Goal: Communication & Community: Share content

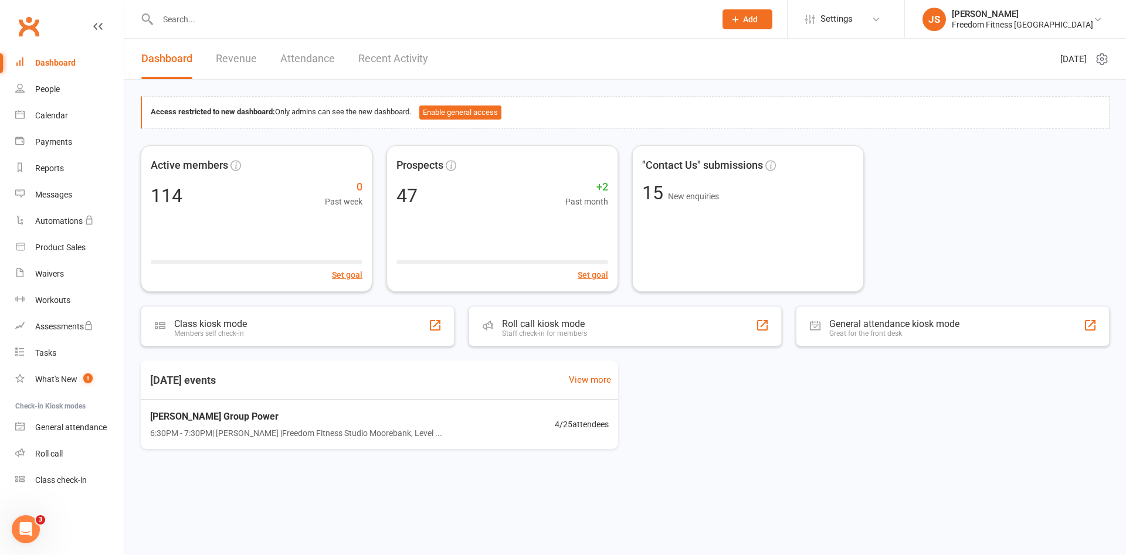
click at [28, 23] on link "Clubworx" at bounding box center [28, 26] width 29 height 29
click at [26, 28] on link "Clubworx" at bounding box center [28, 26] width 29 height 29
click at [21, 5] on nav "Clubworx Dashboard People Calendar Payments Reports Messages Automations Produc…" at bounding box center [62, 280] width 124 height 555
click at [31, 23] on link "Clubworx" at bounding box center [28, 26] width 29 height 29
click at [47, 121] on link "Calendar" at bounding box center [69, 116] width 109 height 26
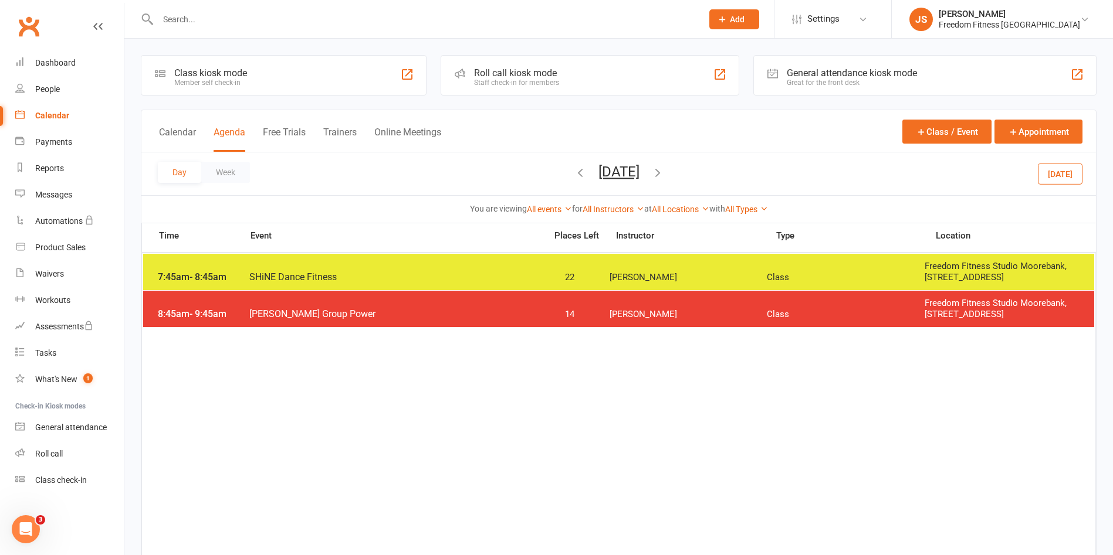
click at [1069, 181] on button "[DATE]" at bounding box center [1060, 173] width 45 height 21
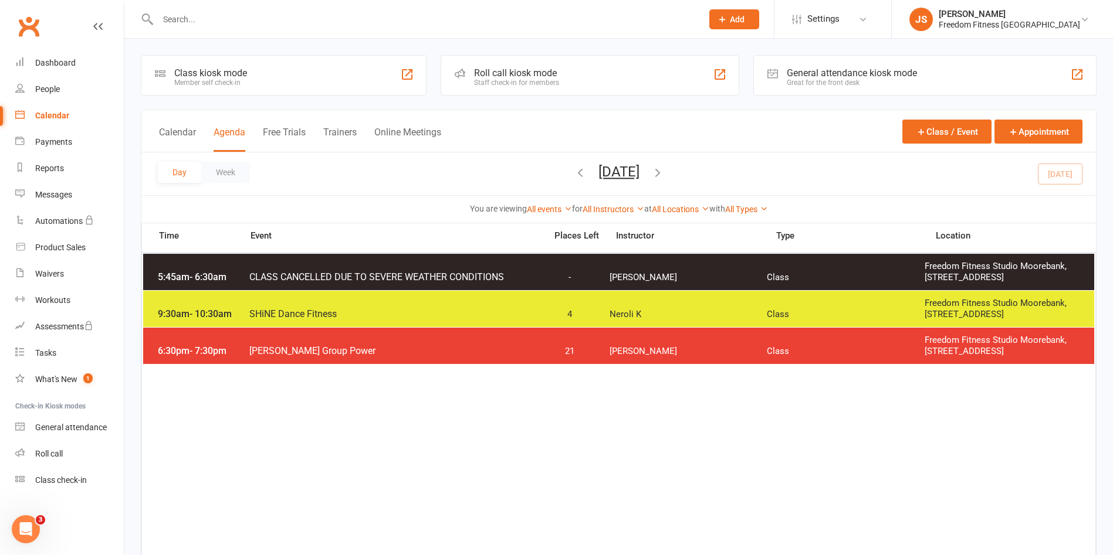
click at [704, 310] on span "Neroli K" at bounding box center [688, 314] width 158 height 11
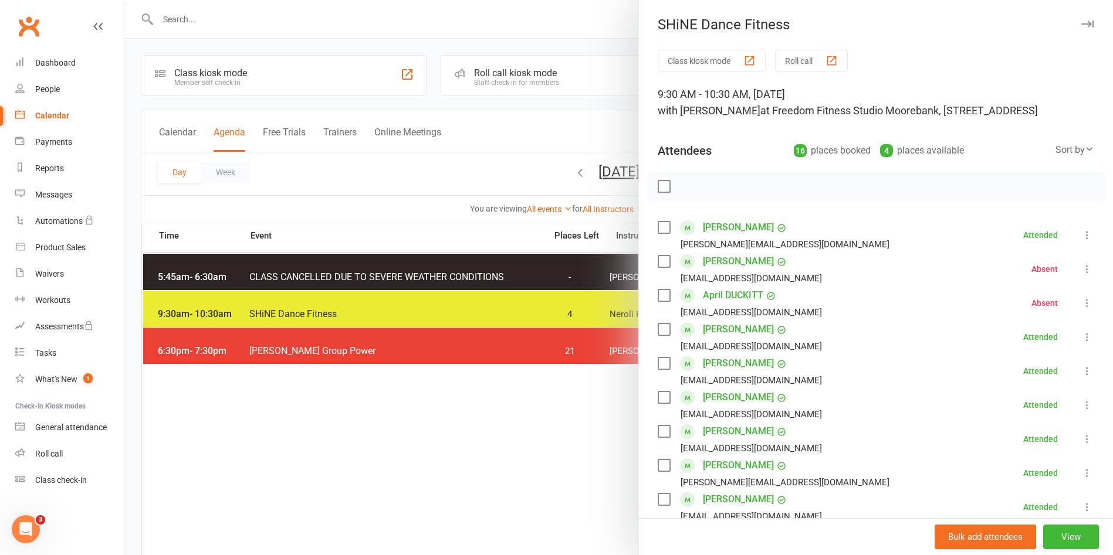
click at [1080, 19] on button "button" at bounding box center [1087, 24] width 14 height 14
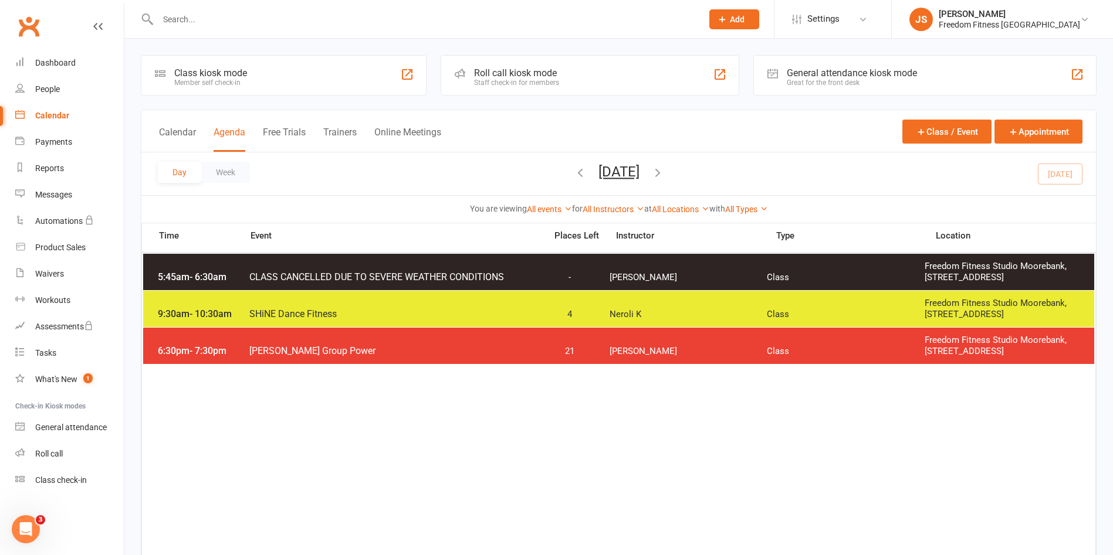
click at [717, 347] on span "Nicole A" at bounding box center [688, 351] width 158 height 11
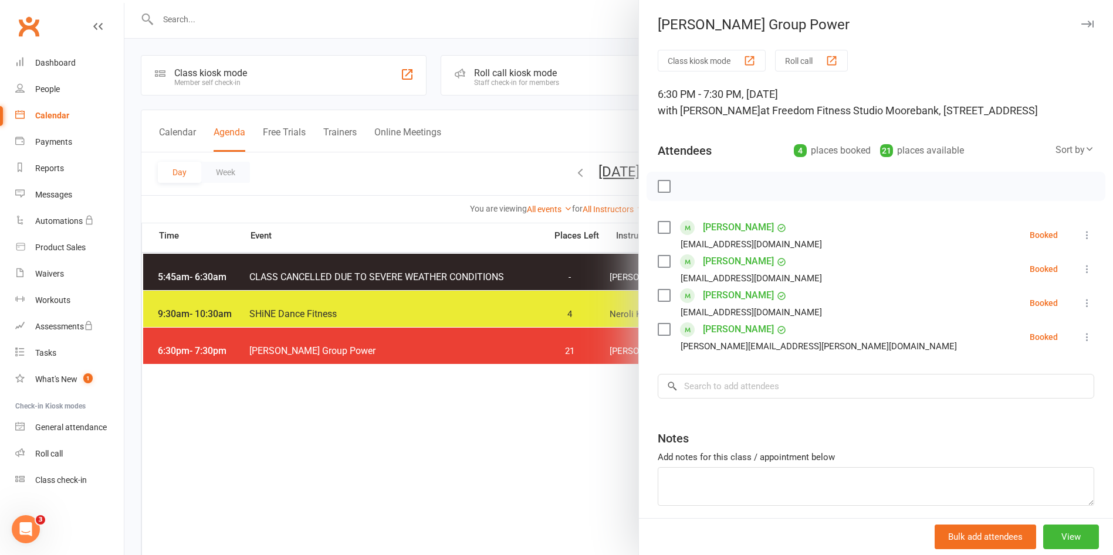
click at [1081, 21] on icon "button" at bounding box center [1087, 24] width 12 height 7
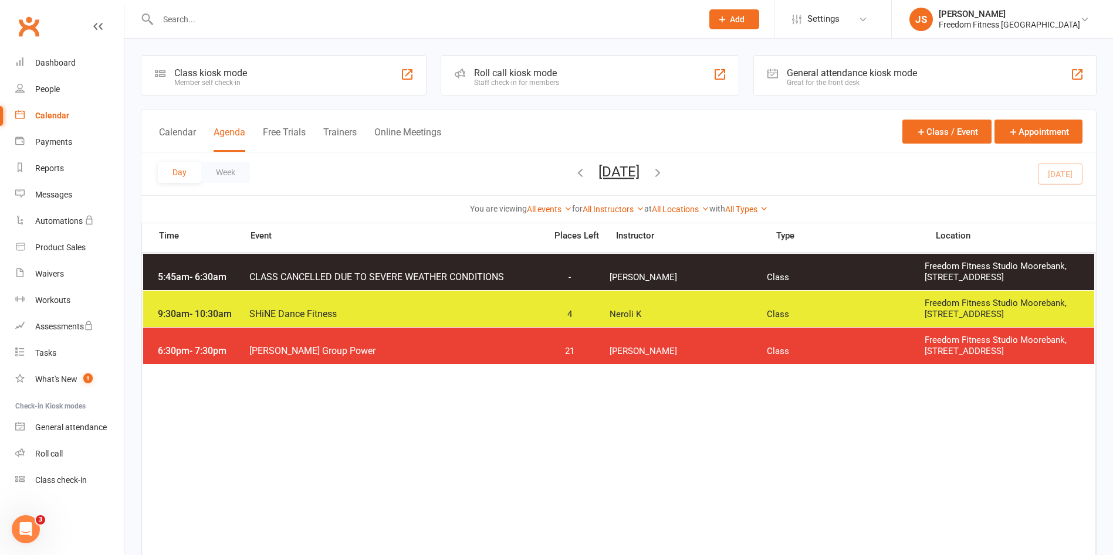
click at [664, 170] on icon "button" at bounding box center [657, 172] width 13 height 13
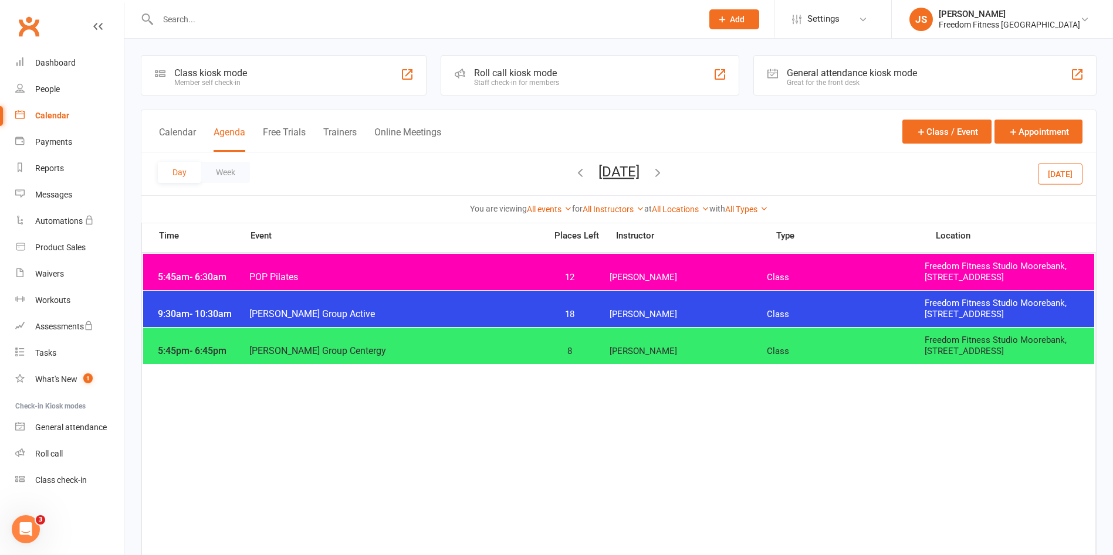
click at [663, 262] on div "5:45am - 6:30am POP Pilates 12 Ash L Class Freedom Fitness Studio Moorebank, Le…" at bounding box center [618, 272] width 951 height 36
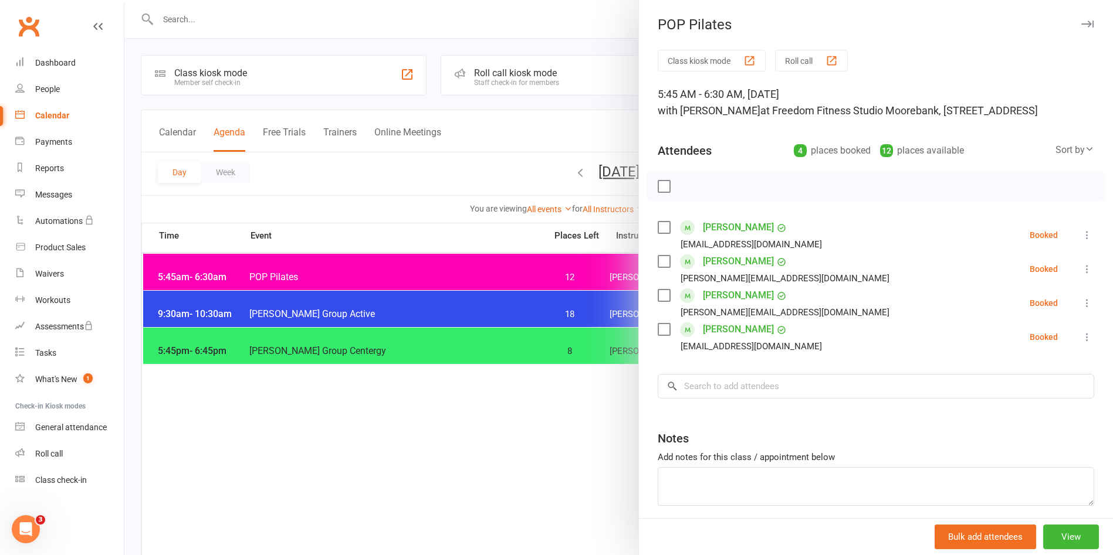
click at [1071, 24] on div "POP Pilates" at bounding box center [876, 24] width 474 height 16
click at [1081, 27] on icon "button" at bounding box center [1087, 24] width 12 height 7
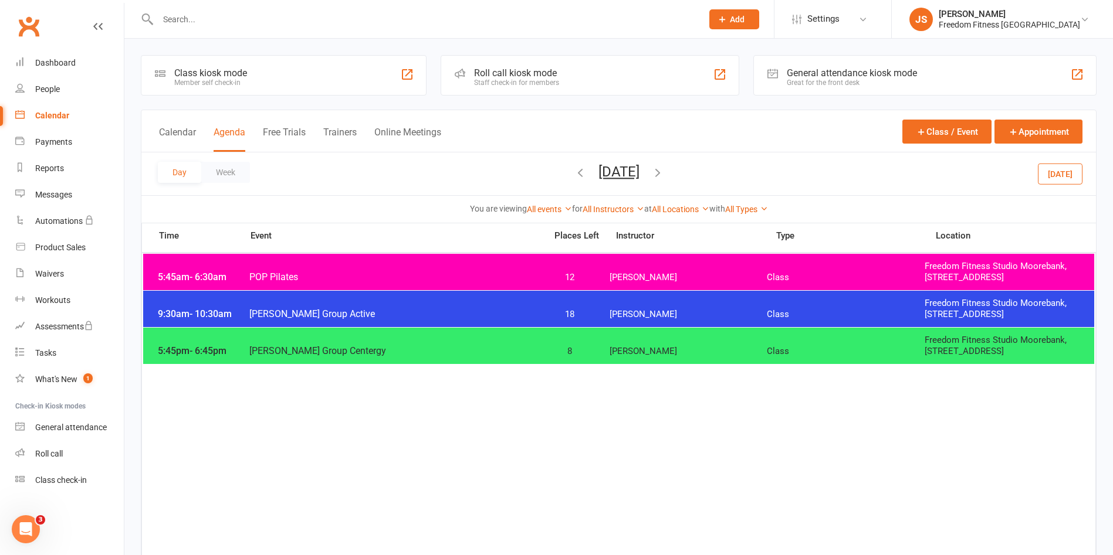
click at [672, 307] on div "9:30am - 10:30am Mossa Group Active 18 Julie Sampson Class Freedom Fitness Stud…" at bounding box center [618, 309] width 951 height 36
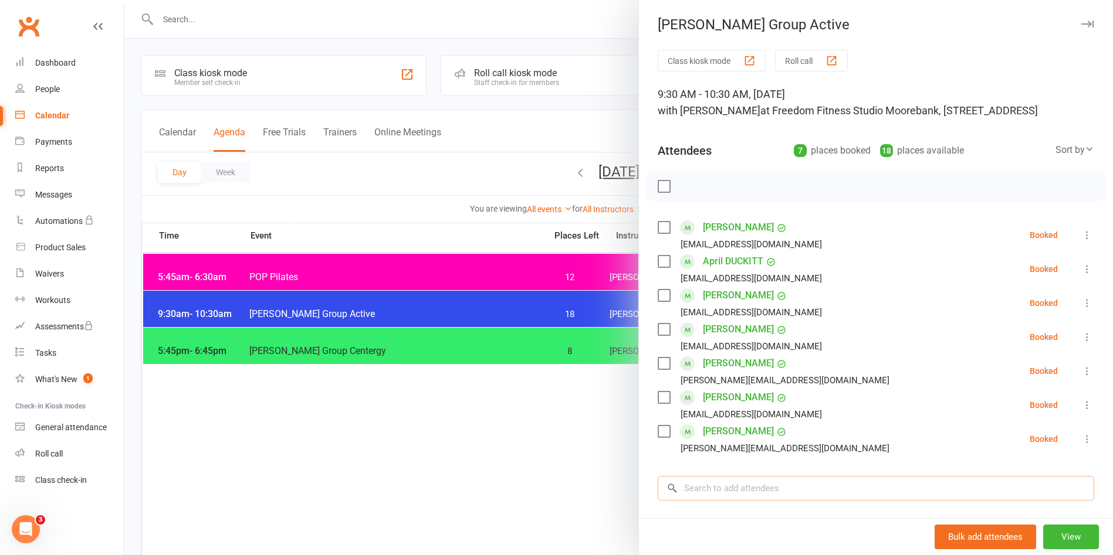
click at [704, 501] on input "search" at bounding box center [876, 488] width 436 height 25
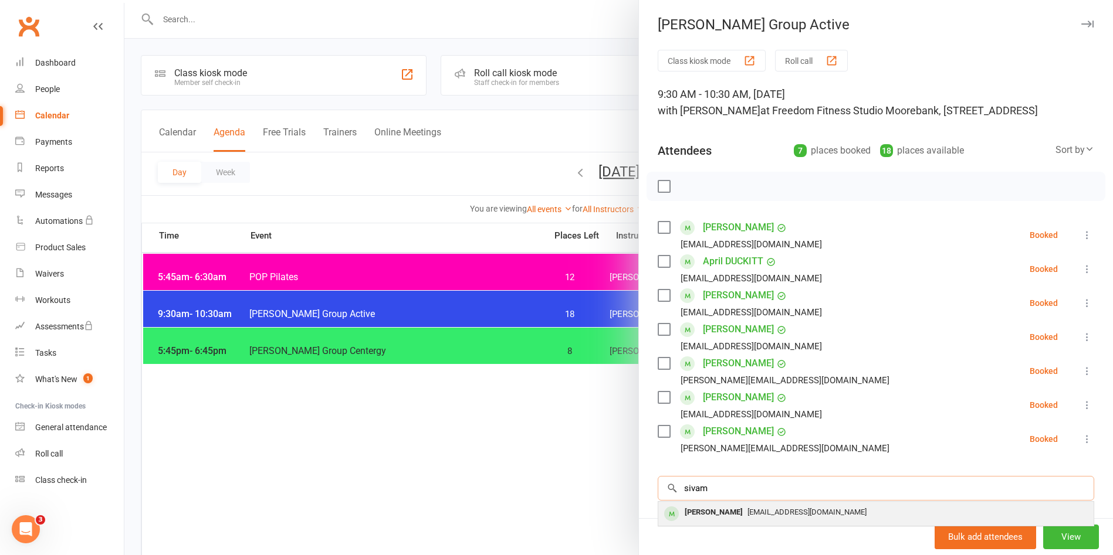
type input "sivam"
click at [740, 521] on div "Sivam Sukumaran" at bounding box center [713, 512] width 67 height 17
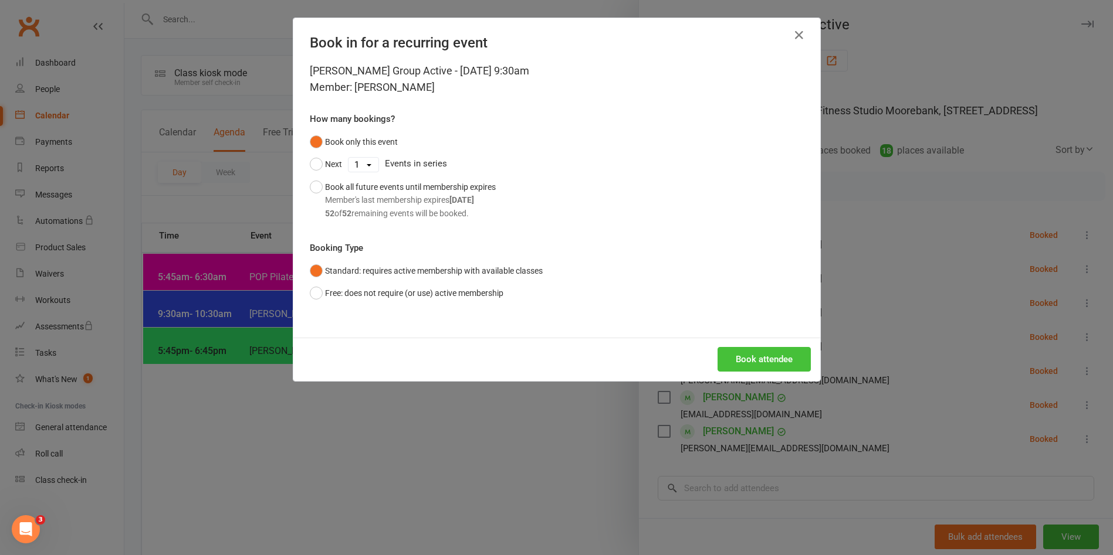
click at [778, 360] on button "Book attendee" at bounding box center [763, 359] width 93 height 25
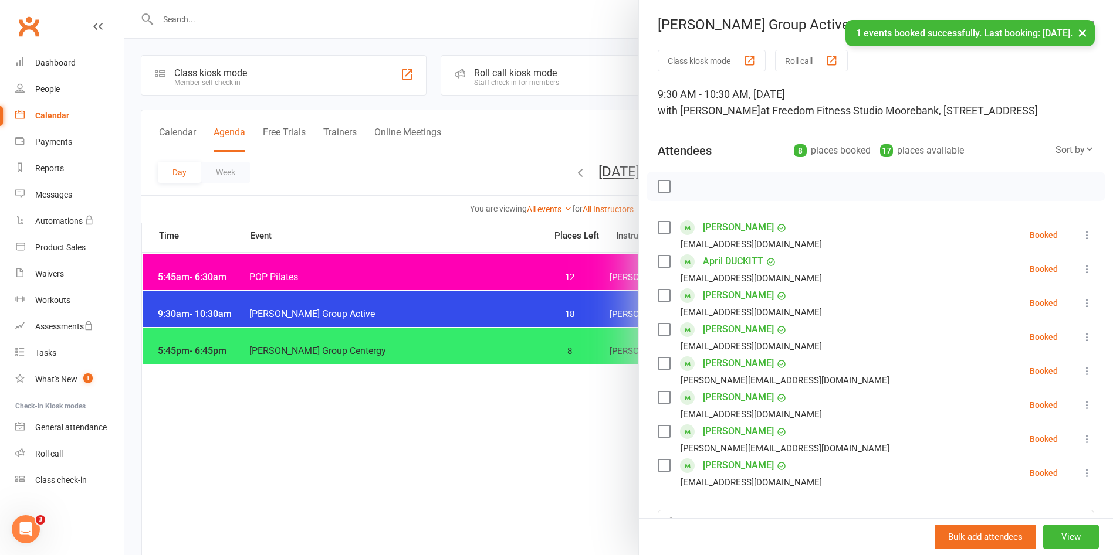
click at [1087, 35] on button "×" at bounding box center [1082, 32] width 21 height 25
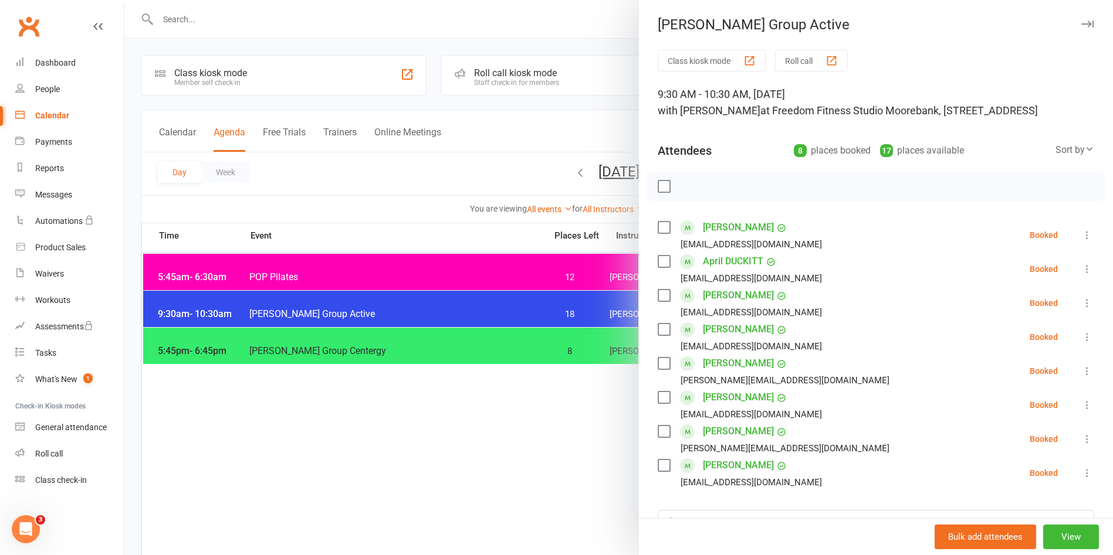
click at [1081, 21] on icon "button" at bounding box center [1087, 24] width 12 height 7
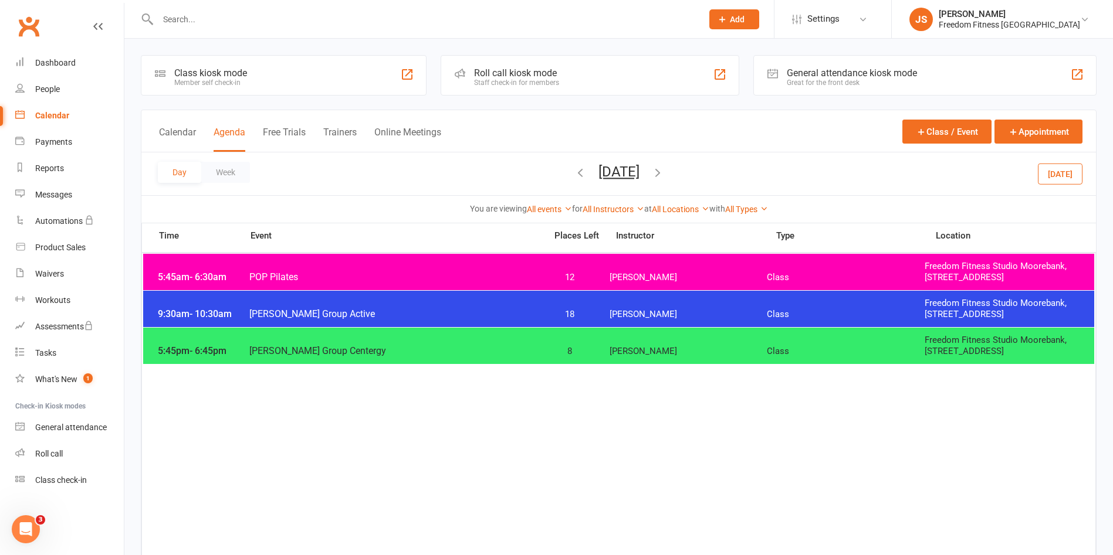
click at [664, 168] on icon "button" at bounding box center [657, 172] width 13 height 13
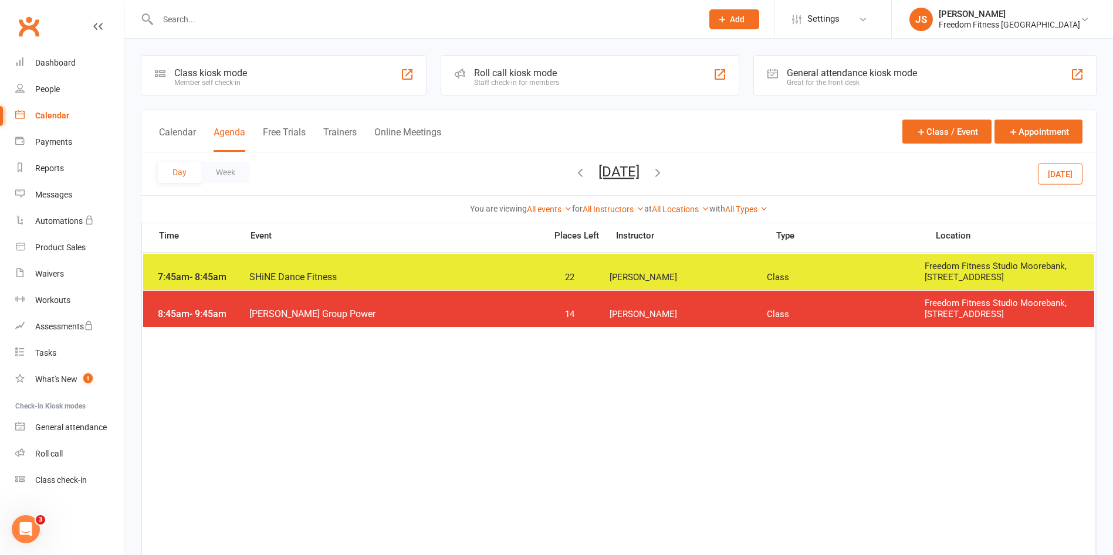
click at [686, 262] on div "7:45am - 8:45am SHiNE Dance Fitness 22 Julie Sampson Class Freedom Fitness Stud…" at bounding box center [618, 272] width 951 height 36
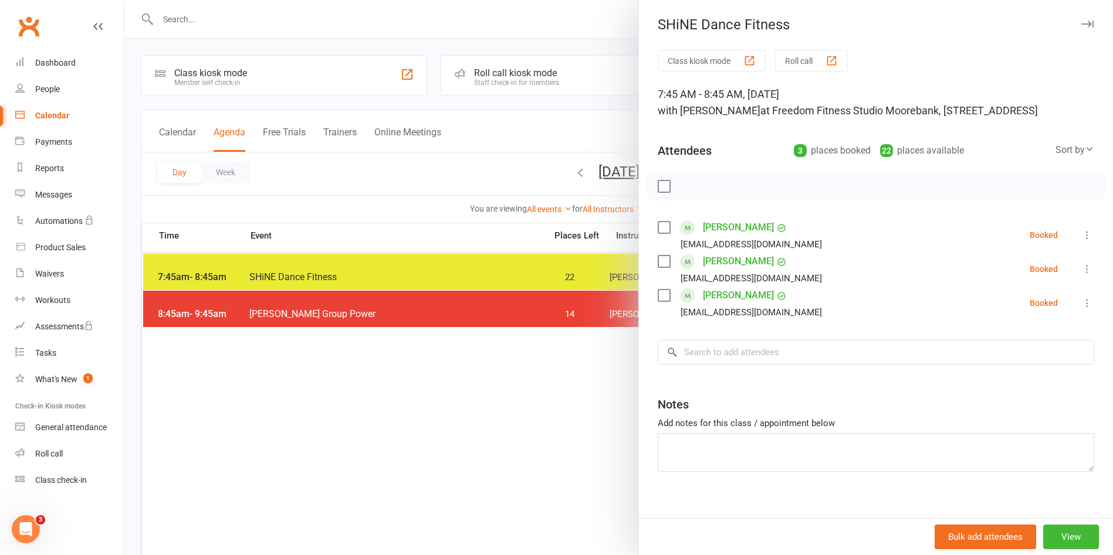
click at [1081, 22] on icon "button" at bounding box center [1087, 24] width 12 height 7
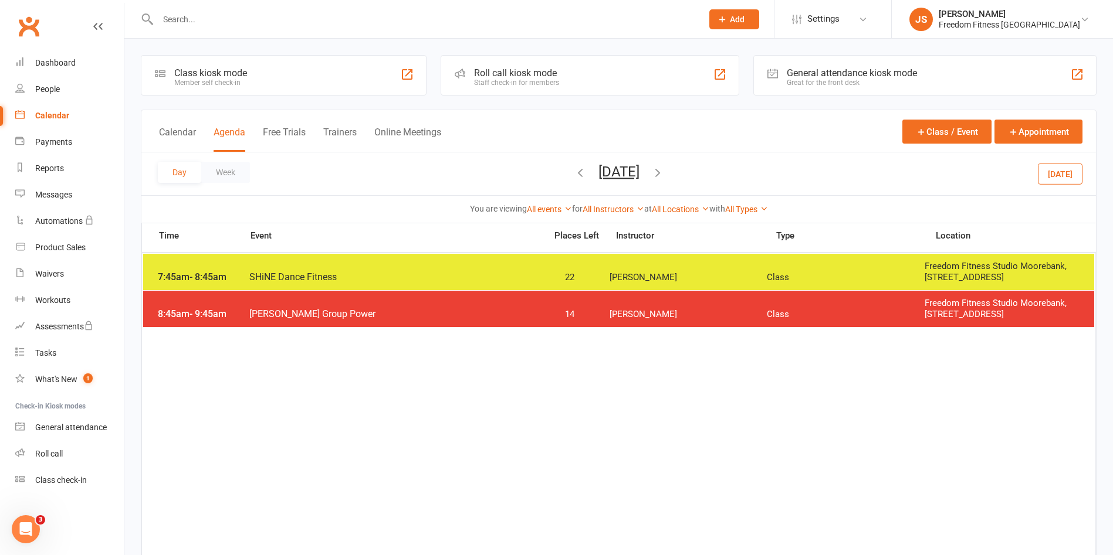
click at [668, 312] on span "Nicole A" at bounding box center [688, 314] width 158 height 11
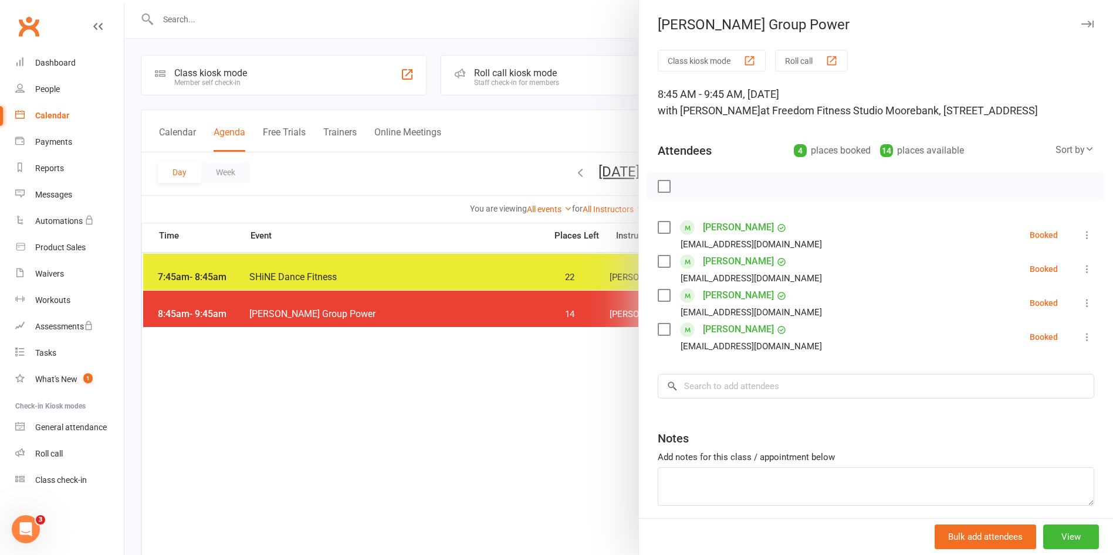
click at [1081, 26] on icon "button" at bounding box center [1087, 24] width 12 height 7
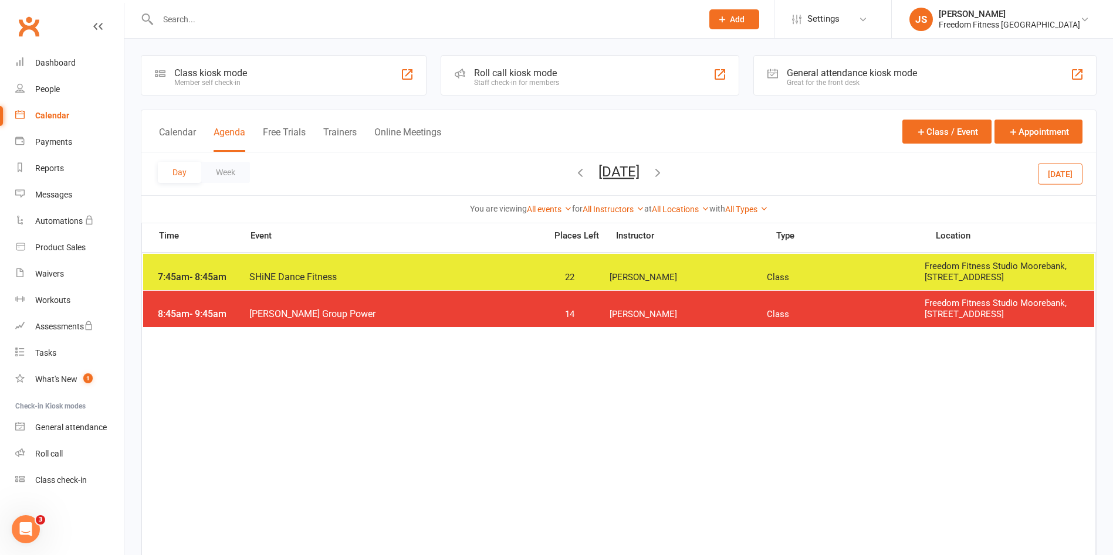
click at [226, 25] on input "text" at bounding box center [424, 19] width 540 height 16
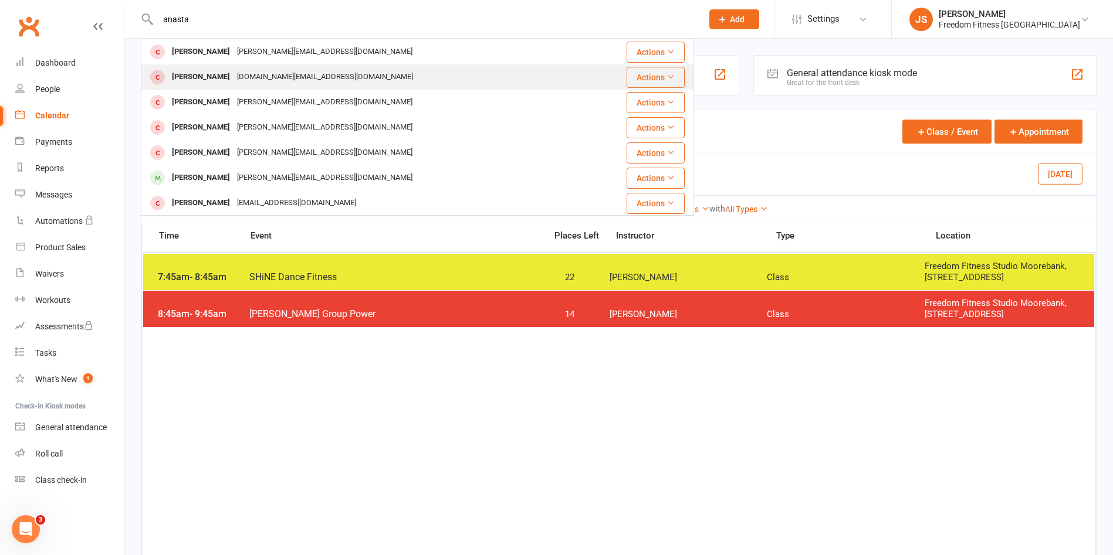
type input "anasta"
click at [229, 69] on div "Anastasia Galustova" at bounding box center [200, 77] width 65 height 17
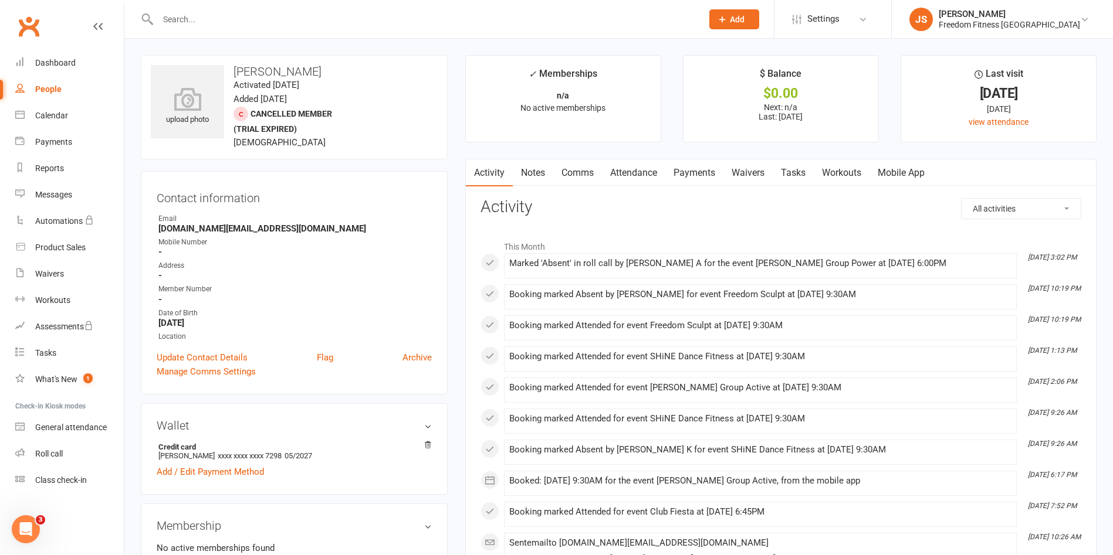
click at [581, 168] on link "Comms" at bounding box center [577, 173] width 49 height 27
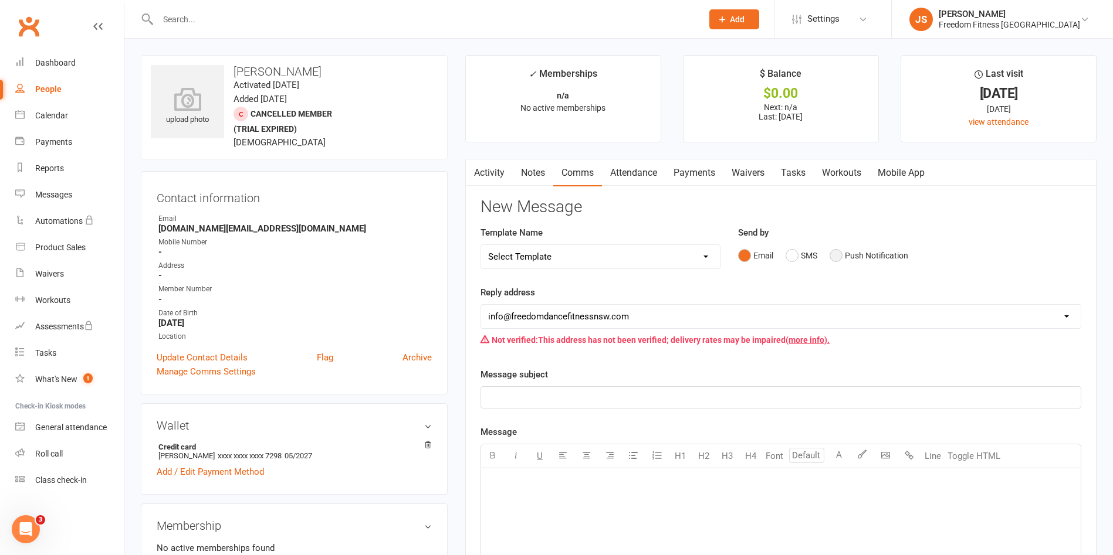
click at [860, 256] on button "Push Notification" at bounding box center [868, 256] width 79 height 22
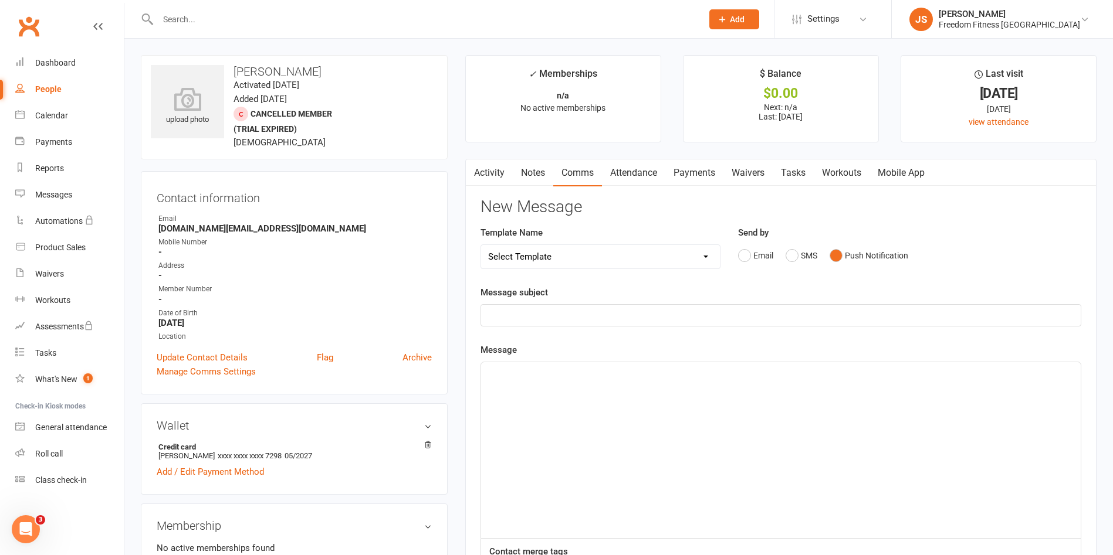
click at [554, 321] on p "﻿" at bounding box center [780, 316] width 585 height 14
click at [514, 378] on p "﻿" at bounding box center [780, 373] width 585 height 14
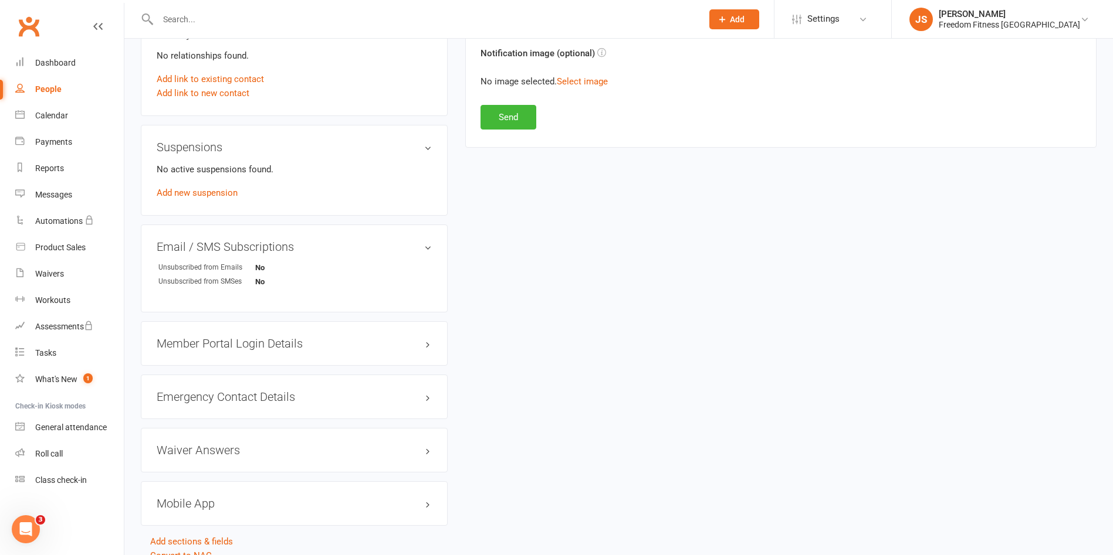
scroll to position [670, 0]
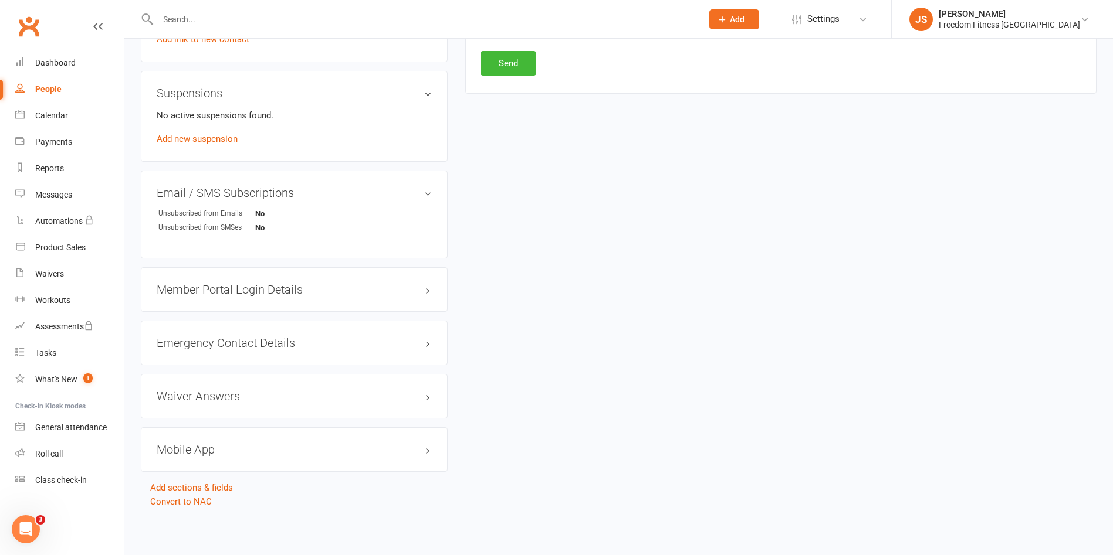
click at [262, 454] on h3 "Mobile App" at bounding box center [294, 449] width 275 height 13
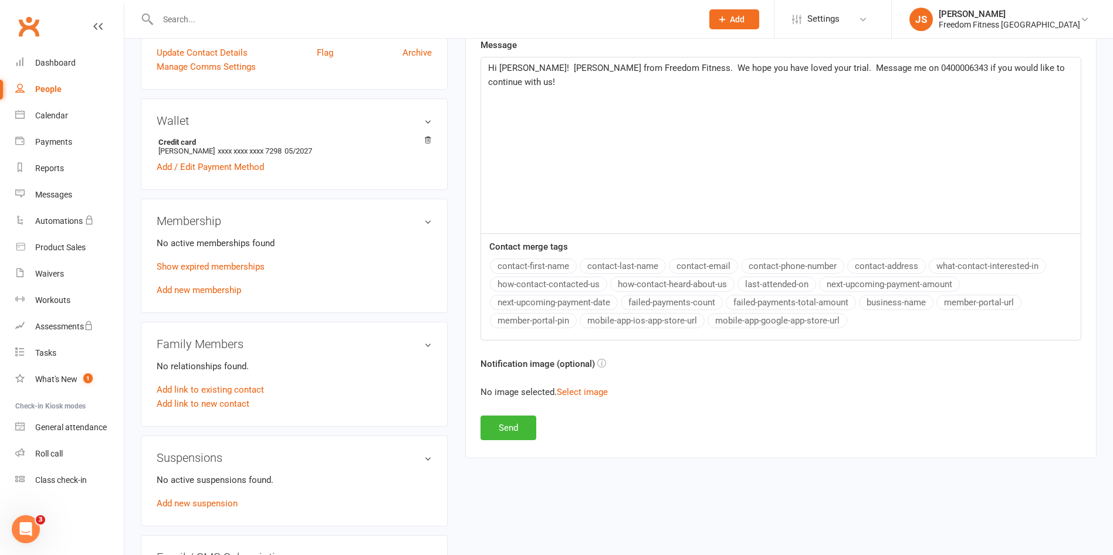
scroll to position [406, 0]
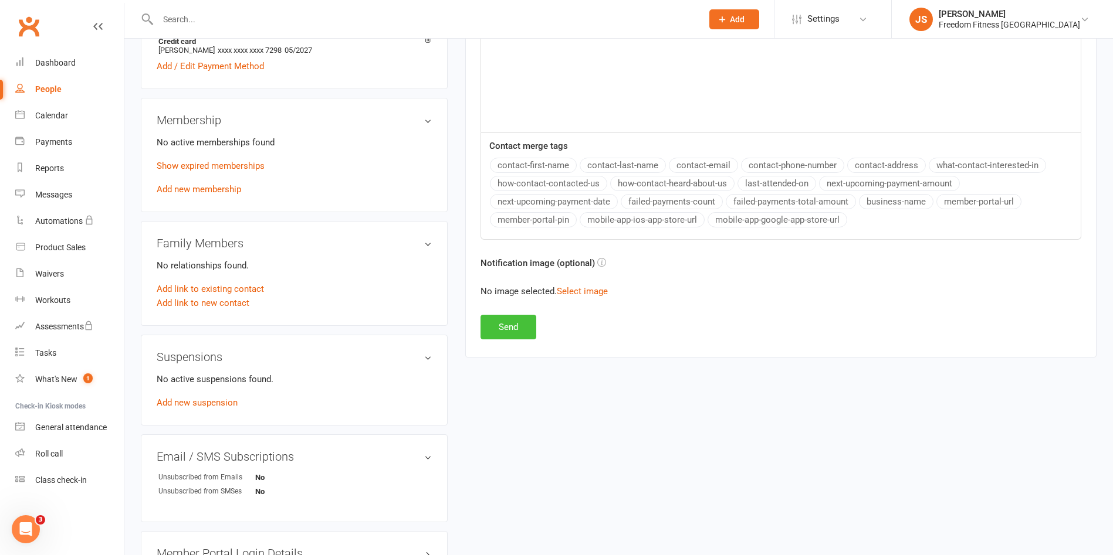
click at [506, 329] on button "Send" at bounding box center [508, 327] width 56 height 25
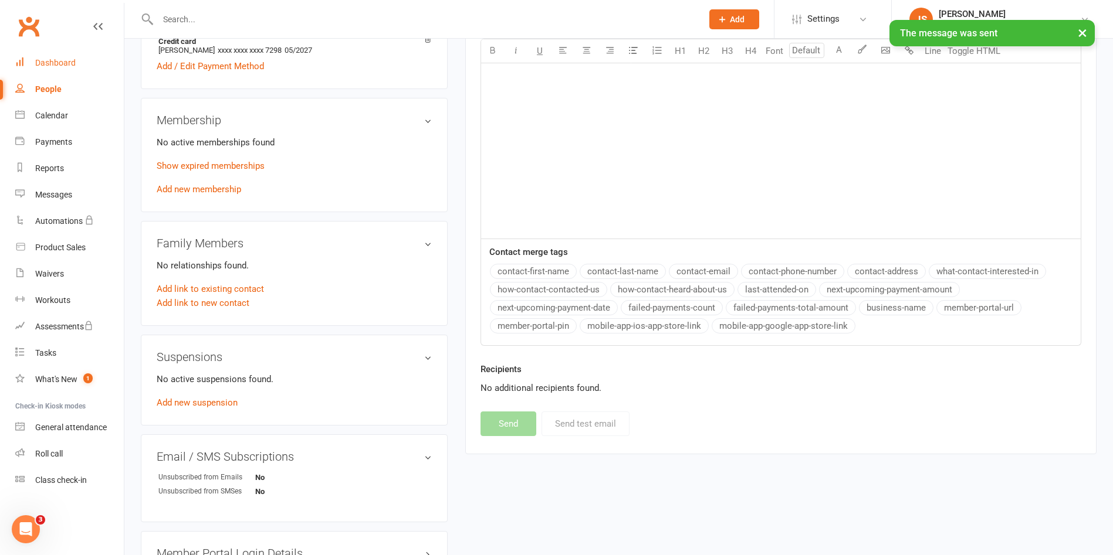
click at [50, 58] on div "Dashboard" at bounding box center [55, 62] width 40 height 9
